Goal: Information Seeking & Learning: Check status

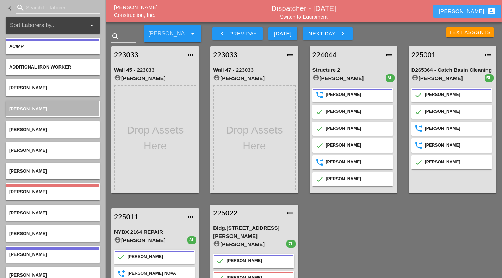
click at [466, 9] on div "[PERSON_NAME] account_box" at bounding box center [467, 11] width 57 height 8
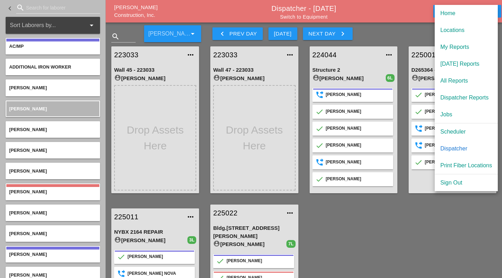
click at [453, 46] on div "My Reports" at bounding box center [466, 47] width 52 height 8
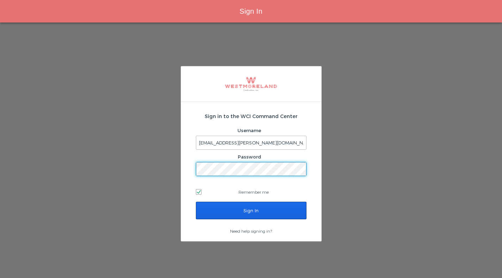
click at [276, 207] on input "Sign In" at bounding box center [251, 211] width 111 height 18
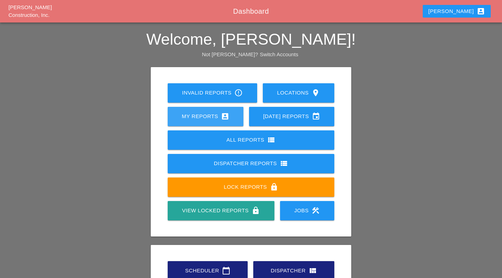
click at [204, 116] on div "My Reports account_box" at bounding box center [205, 116] width 53 height 8
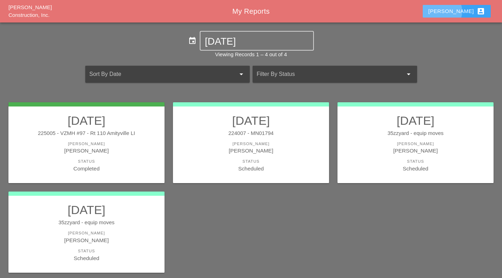
click at [464, 11] on div "[PERSON_NAME] account_box" at bounding box center [456, 11] width 57 height 8
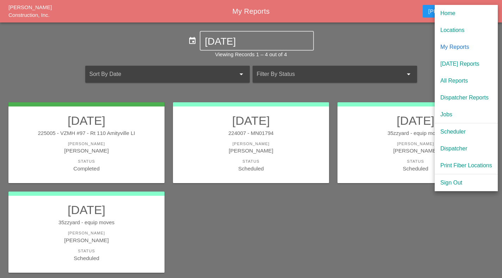
click at [404, 36] on div "event [DATE]" at bounding box center [251, 41] width 502 height 20
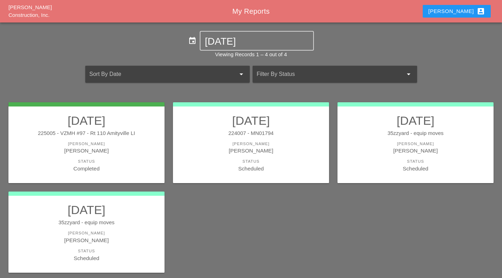
click at [418, 228] on div "[DATE] 225005 - VZMH #97 - Rt 110 Amityville [PERSON_NAME] [PERSON_NAME] Status…" at bounding box center [250, 188] width 493 height 180
